Goal: Go to known website: Access a specific website the user already knows

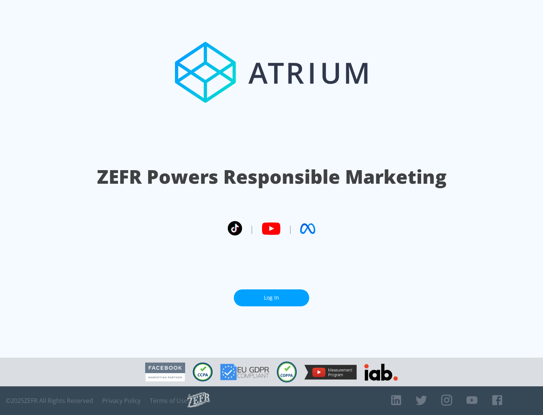
click at [272, 295] on link "Log In" at bounding box center [271, 297] width 75 height 17
